Goal: Task Accomplishment & Management: Complete application form

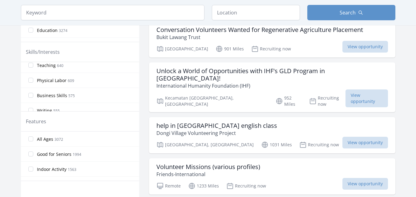
scroll to position [246, 0]
click at [63, 82] on label "Writing 555" at bounding box center [80, 80] width 118 height 12
click at [33, 82] on input "Writing 555" at bounding box center [30, 79] width 5 height 5
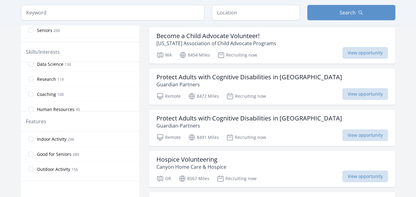
scroll to position [492, 0]
click at [28, 90] on input "Research 119" at bounding box center [30, 89] width 5 height 5
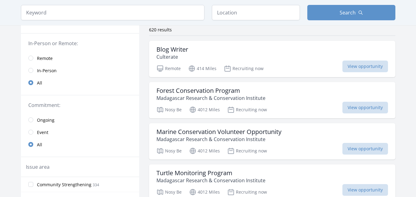
scroll to position [18, 0]
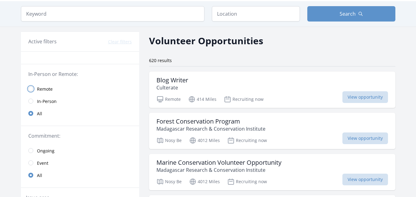
click at [31, 88] on input "radio" at bounding box center [30, 88] width 5 height 5
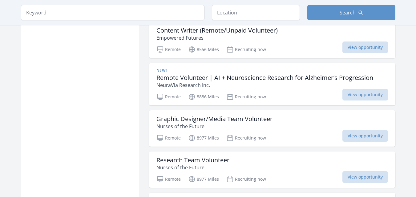
scroll to position [449, 0]
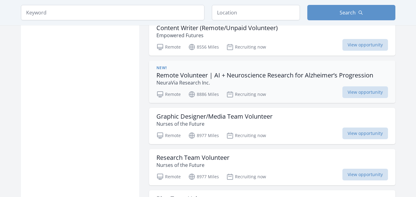
click at [224, 73] on h3 "Remote Volunteer | AI + Neuroscience Research for Alzheimer’s Progression" at bounding box center [264, 75] width 217 height 7
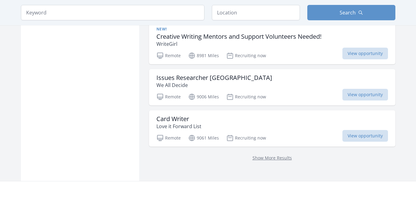
scroll to position [788, 0]
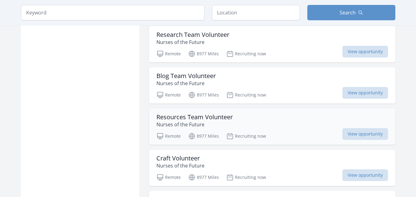
scroll to position [757, 0]
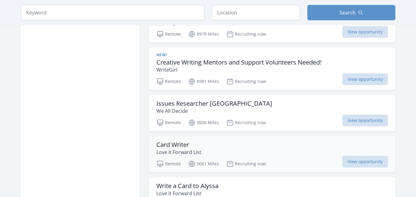
click at [229, 148] on div "Card Writer Love it Forward List" at bounding box center [271, 148] width 231 height 15
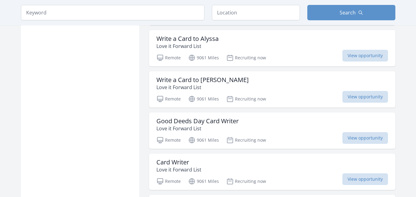
scroll to position [911, 0]
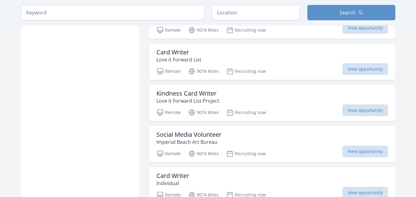
scroll to position [1188, 0]
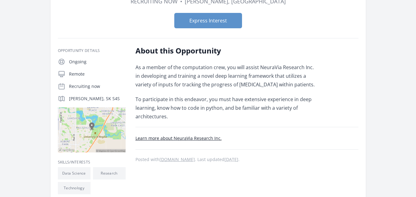
scroll to position [92, 0]
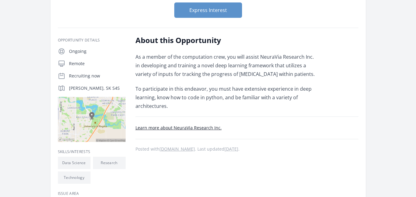
click at [164, 127] on link "Learn more about NeuraVia Research Inc." at bounding box center [178, 128] width 86 height 6
click at [219, 13] on button "Express Interest" at bounding box center [208, 9] width 68 height 15
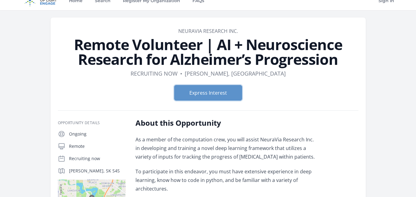
scroll to position [0, 0]
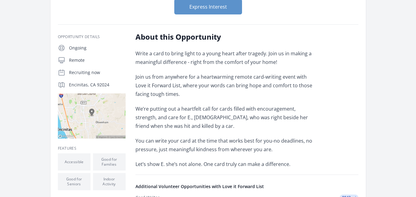
scroll to position [62, 0]
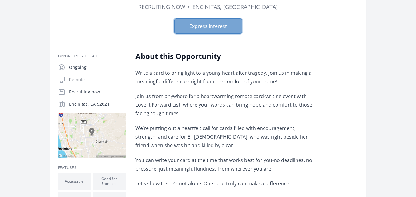
click at [214, 22] on button "Express Interest" at bounding box center [208, 25] width 68 height 15
